Goal: Task Accomplishment & Management: Complete application form

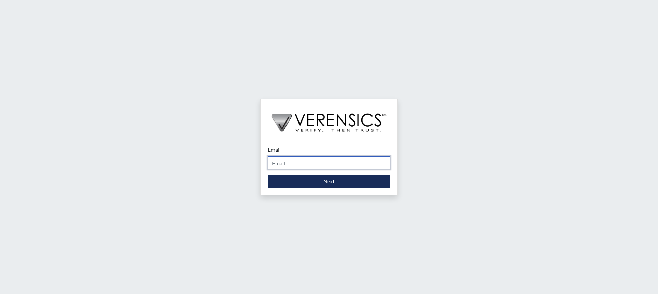
click at [323, 166] on input "Email" at bounding box center [328, 163] width 123 height 13
type input "[PERSON_NAME][EMAIL_ADDRESS][DOMAIN_NAME]"
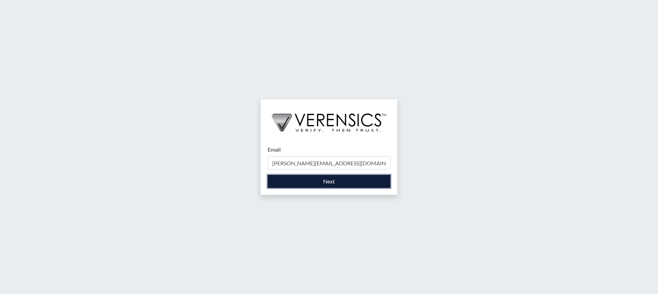
click at [348, 183] on button "Next" at bounding box center [328, 181] width 123 height 13
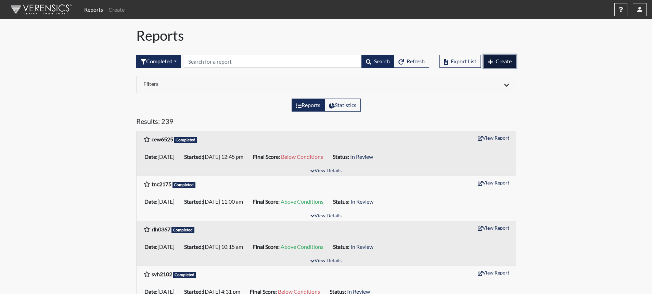
click at [505, 63] on span "Create" at bounding box center [504, 61] width 16 height 7
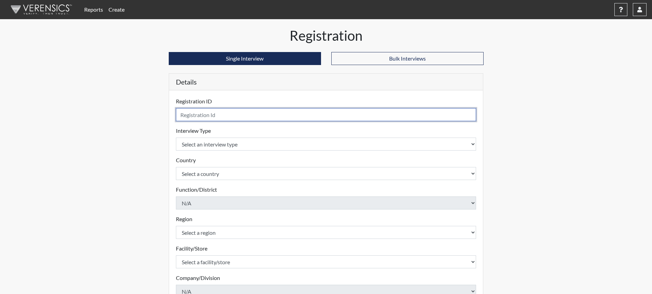
click at [258, 112] on input "text" at bounding box center [326, 114] width 301 height 13
type input "jgv4675"
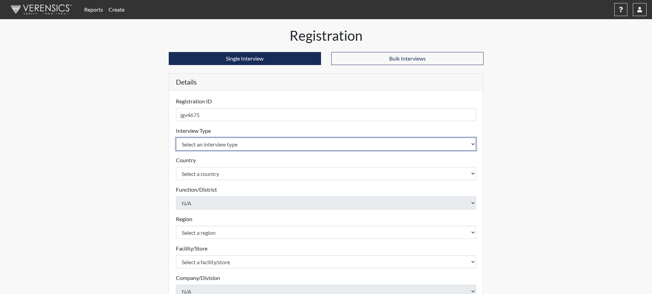
click at [232, 143] on select "Select an interview type Corrections Pre-Employment" at bounding box center [326, 144] width 301 height 13
select select "ff733e93-e1bf-11ea-9c9f-0eff0cf7eb8f"
click at [176, 138] on select "Select an interview type Corrections Pre-Employment" at bounding box center [326, 144] width 301 height 13
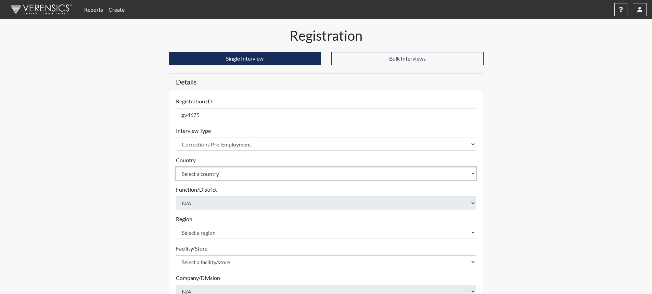
click at [235, 176] on select "Select a country [GEOGRAPHIC_DATA] [GEOGRAPHIC_DATA]" at bounding box center [326, 173] width 301 height 13
select select "united-states-of-[GEOGRAPHIC_DATA]"
click at [176, 167] on select "Select a country [GEOGRAPHIC_DATA] [GEOGRAPHIC_DATA]" at bounding box center [326, 173] width 301 height 13
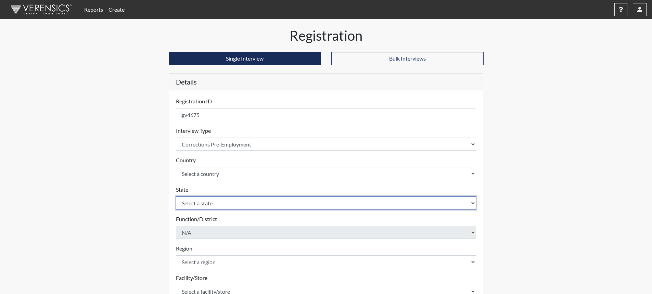
click at [235, 205] on select "Select a state [US_STATE] [US_STATE] [US_STATE] [US_STATE] [US_STATE] [US_STATE…" at bounding box center [326, 203] width 301 height 13
select select "GA"
click at [176, 197] on select "Select a state [US_STATE] [US_STATE] [US_STATE] [US_STATE] [US_STATE] [US_STATE…" at bounding box center [326, 203] width 301 height 13
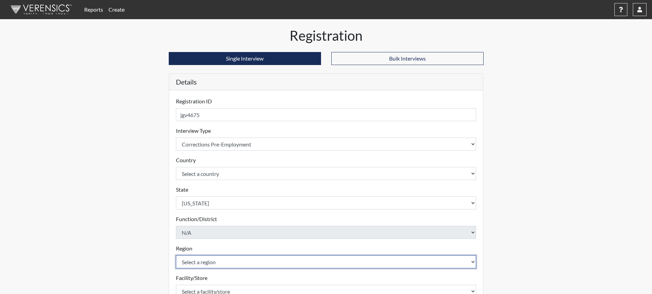
click at [230, 261] on select "Select a region [GEOGRAPHIC_DATA]" at bounding box center [326, 261] width 301 height 13
select select "743fb50d-a618-40f0-9631-f2ad6878b8a9"
click at [176, 255] on select "Select a region [GEOGRAPHIC_DATA]" at bounding box center [326, 261] width 301 height 13
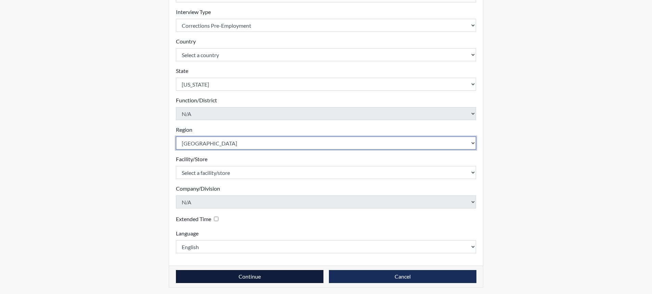
scroll to position [121, 0]
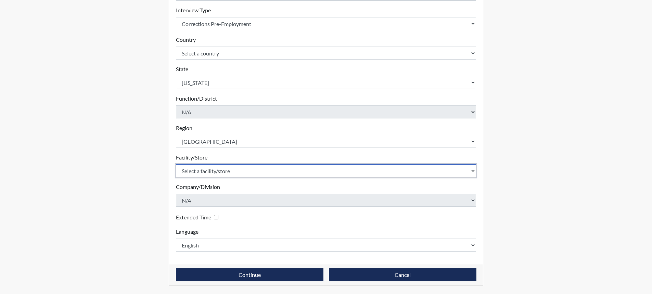
click at [246, 171] on select "Select a facility/store [PERSON_NAME]" at bounding box center [326, 170] width 301 height 13
select select "8e910059-186f-4f58-84aa-e2c3cd0b85af"
click at [176, 164] on select "Select a facility/store [PERSON_NAME]" at bounding box center [326, 170] width 301 height 13
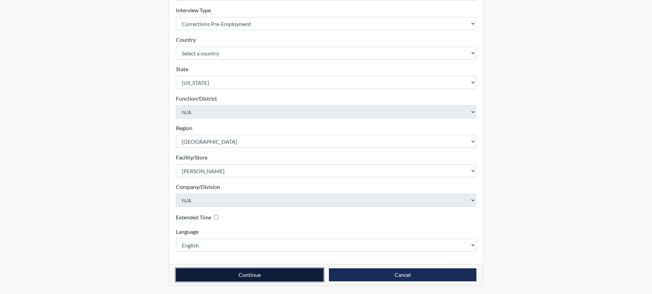
click at [251, 273] on button "Continue" at bounding box center [250, 275] width 148 height 13
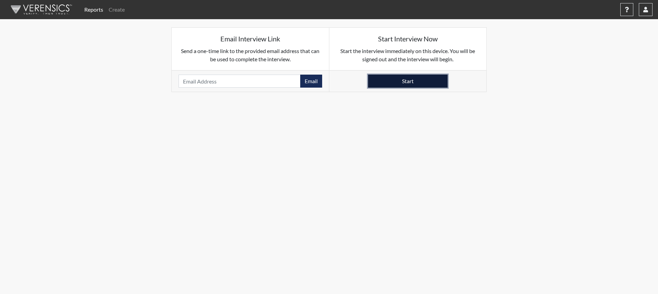
click at [394, 82] on button "Start" at bounding box center [407, 81] width 79 height 13
